Goal: Use online tool/utility: Utilize a website feature to perform a specific function

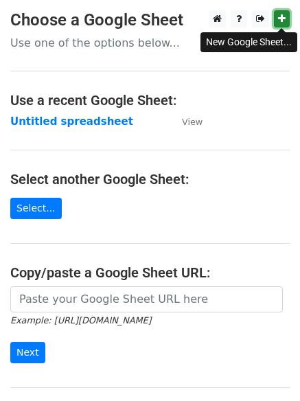
click at [287, 16] on link at bounding box center [282, 18] width 16 height 17
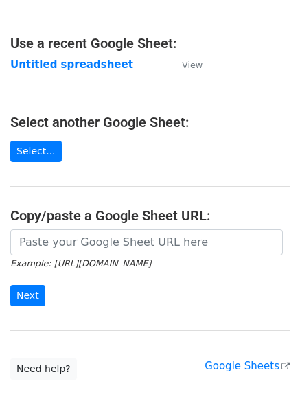
scroll to position [146, 0]
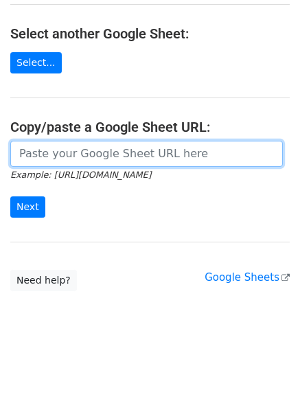
click at [79, 152] on input "url" at bounding box center [146, 154] width 273 height 26
paste input "https://docs.google.com/spreadsheets/d/1VvH6suWi37W_OKlZ9GmPah81WZ_Uaflakkyt_0_…"
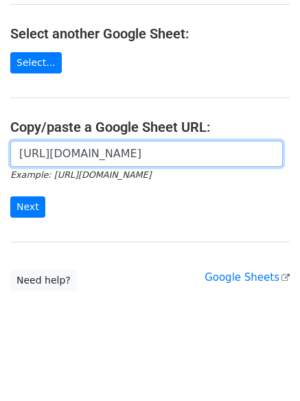
scroll to position [0, 302]
type input "https://docs.google.com/spreadsheets/d/1VvH6suWi37W_OKlZ9GmPah81WZ_Uaflakkyt_0_…"
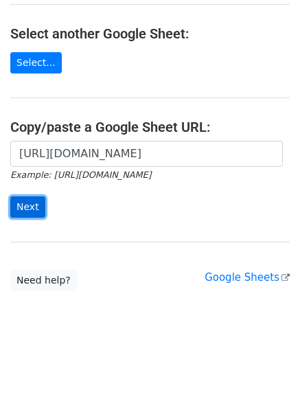
scroll to position [0, 0]
click at [23, 208] on input "Next" at bounding box center [27, 207] width 35 height 21
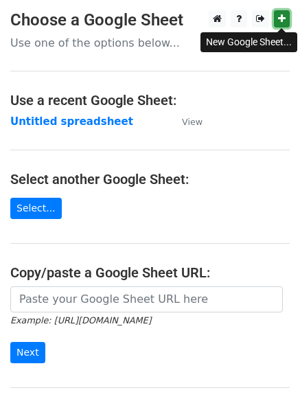
click at [280, 13] on link at bounding box center [282, 18] width 16 height 17
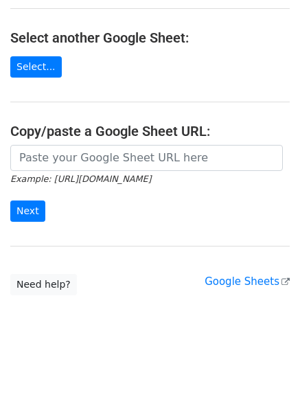
scroll to position [146, 0]
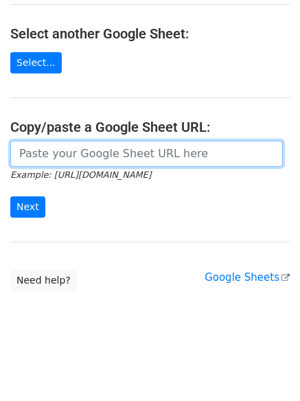
click at [38, 158] on input "url" at bounding box center [146, 154] width 273 height 26
paste input "https://docs.google.com/spreadsheets/d/1LR-4aSytFpThhVPc0cOEfOGA2XFAnBoRpiwufbK…"
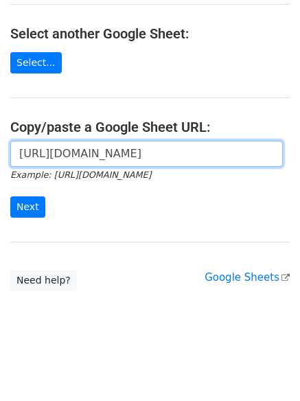
scroll to position [0, 302]
type input "https://docs.google.com/spreadsheets/d/1LR-4aSytFpThhVPc0cOEfOGA2XFAnBoRpiwufbK…"
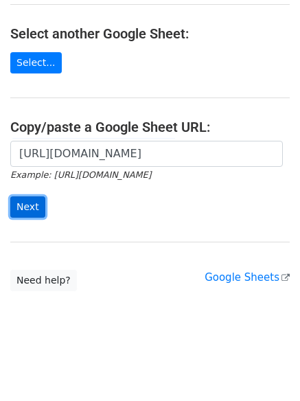
scroll to position [0, 0]
click at [28, 203] on input "Next" at bounding box center [27, 207] width 35 height 21
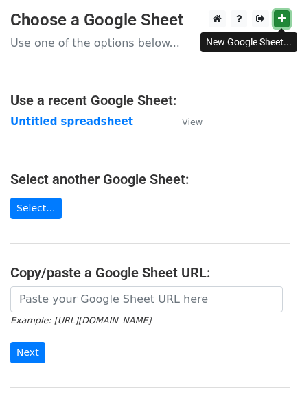
click at [282, 13] on link at bounding box center [282, 18] width 16 height 17
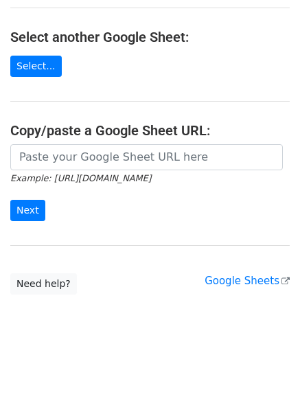
scroll to position [146, 0]
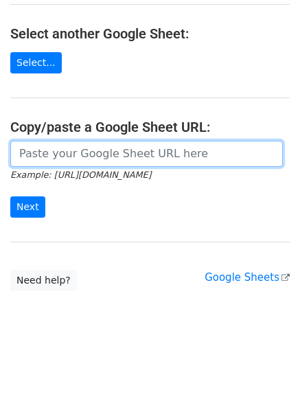
click at [80, 154] on input "url" at bounding box center [146, 154] width 273 height 26
paste input "[URL][DOMAIN_NAME]"
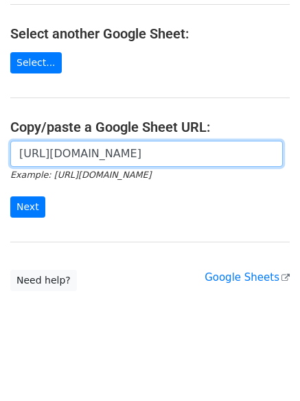
scroll to position [0, 306]
type input "[URL][DOMAIN_NAME]"
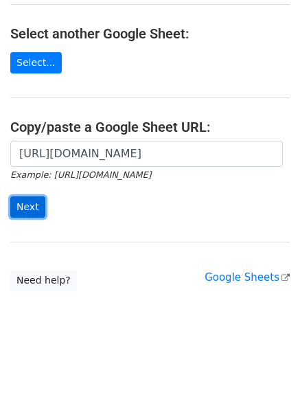
scroll to position [0, 0]
click at [26, 208] on input "Next" at bounding box center [27, 207] width 35 height 21
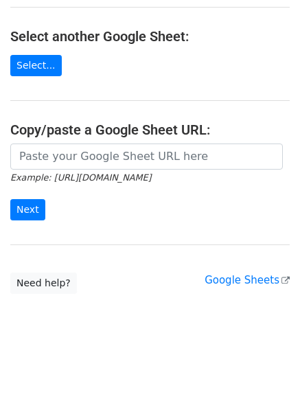
scroll to position [146, 0]
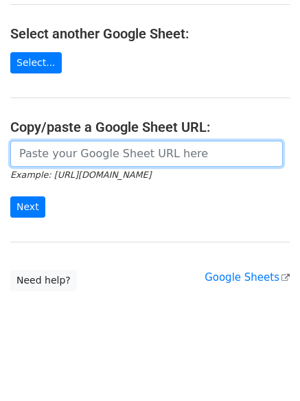
click at [38, 152] on input "url" at bounding box center [146, 154] width 273 height 26
paste input "https://docs.google.com/spreadsheets/d/1pedfpKu4crNDBiK2HpkYMhTa_BY_27Wb0pwbrFA…"
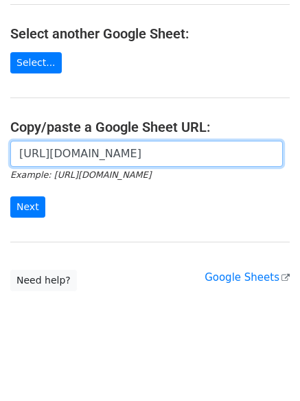
scroll to position [0, 306]
type input "https://docs.google.com/spreadsheets/d/1pedfpKu4crNDBiK2HpkYMhTa_BY_27Wb0pwbrFA…"
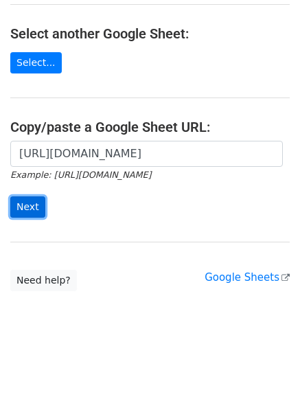
scroll to position [0, 0]
click at [22, 203] on input "Next" at bounding box center [27, 207] width 35 height 21
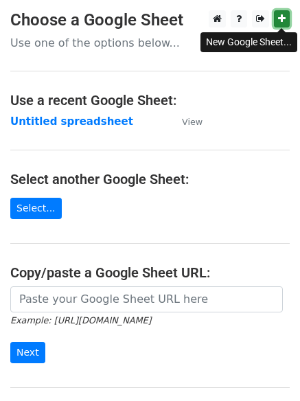
click at [282, 16] on icon at bounding box center [282, 19] width 8 height 10
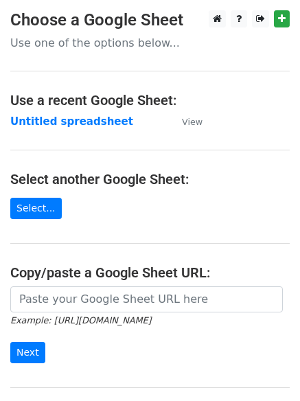
scroll to position [146, 0]
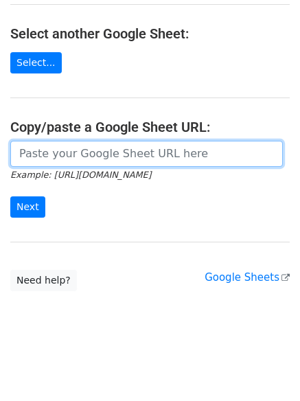
click at [21, 151] on input "url" at bounding box center [146, 154] width 273 height 26
paste input "[URL][DOMAIN_NAME]"
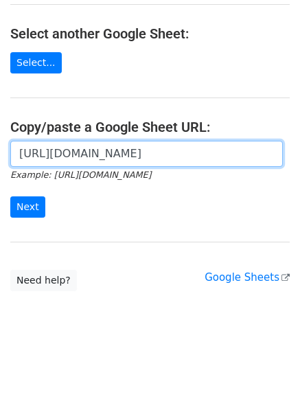
scroll to position [0, 304]
type input "[URL][DOMAIN_NAME]"
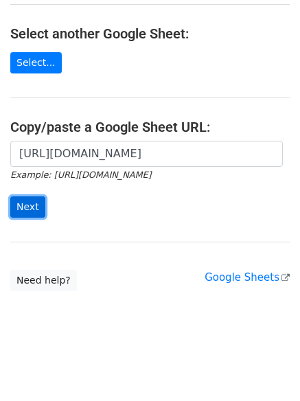
scroll to position [0, 0]
click at [23, 204] on input "Next" at bounding box center [27, 207] width 35 height 21
